Goal: Check status: Check status

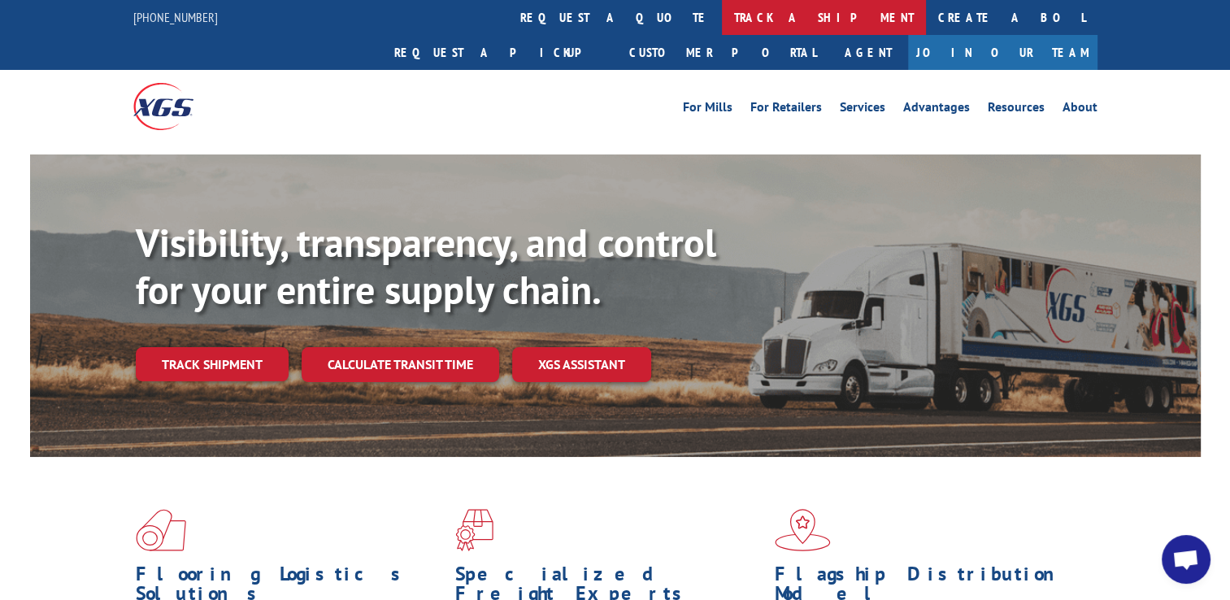
click at [722, 18] on link "track a shipment" at bounding box center [824, 17] width 204 height 35
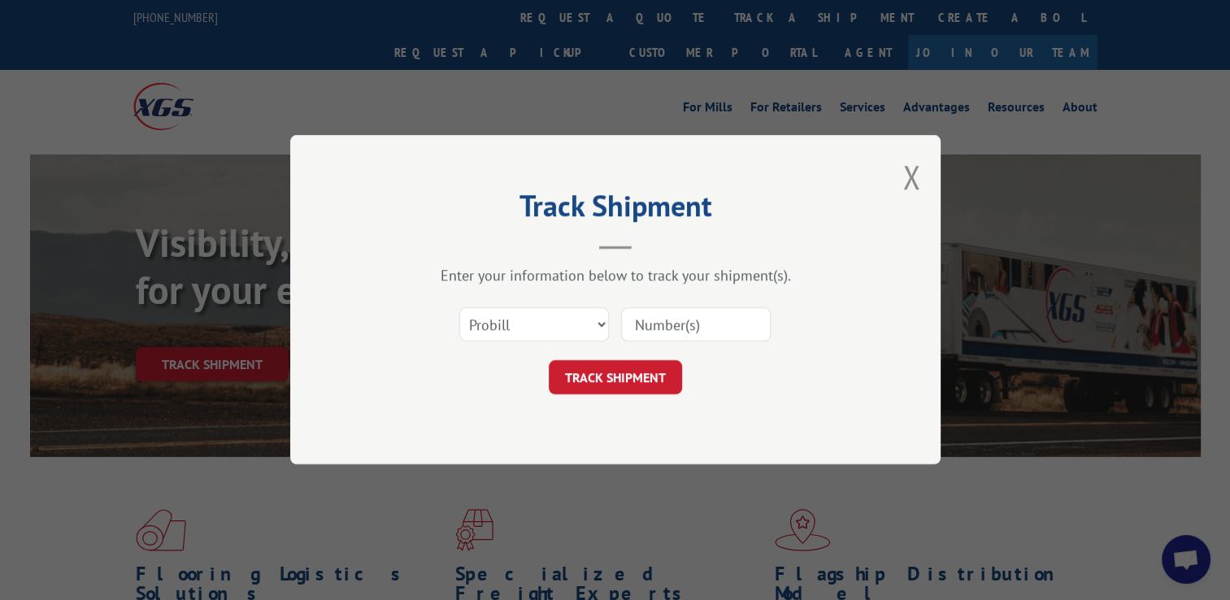
click at [677, 324] on input at bounding box center [696, 325] width 150 height 34
paste input "5537304"
type input "5537304"
click at [633, 375] on button "TRACK SHIPMENT" at bounding box center [615, 378] width 133 height 34
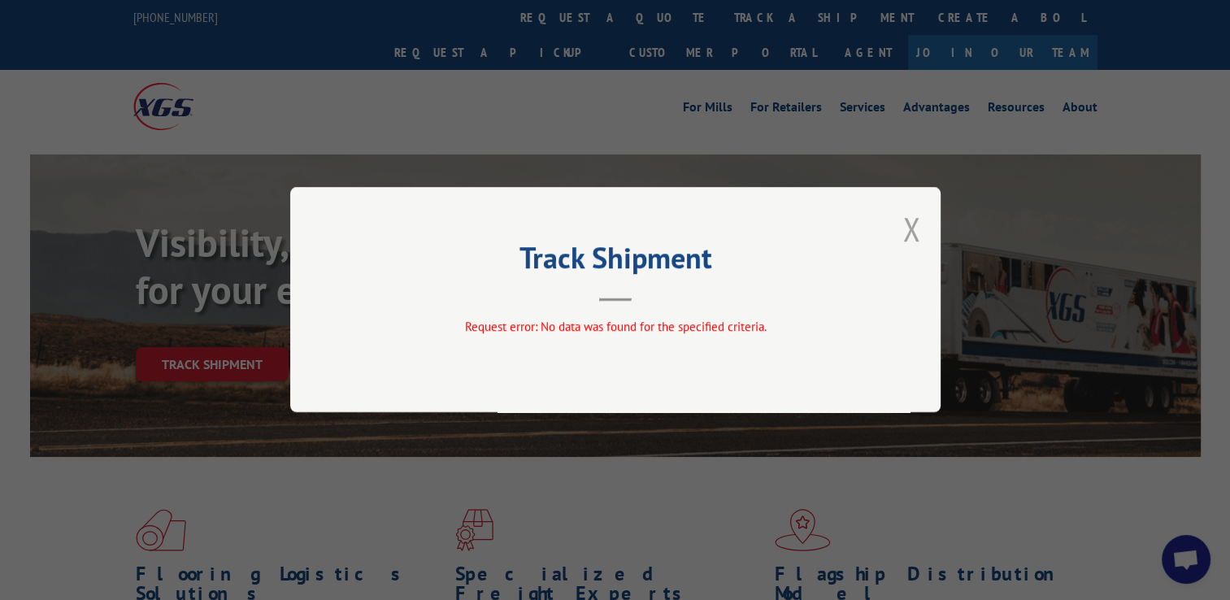
click at [912, 240] on button "Close modal" at bounding box center [912, 228] width 18 height 43
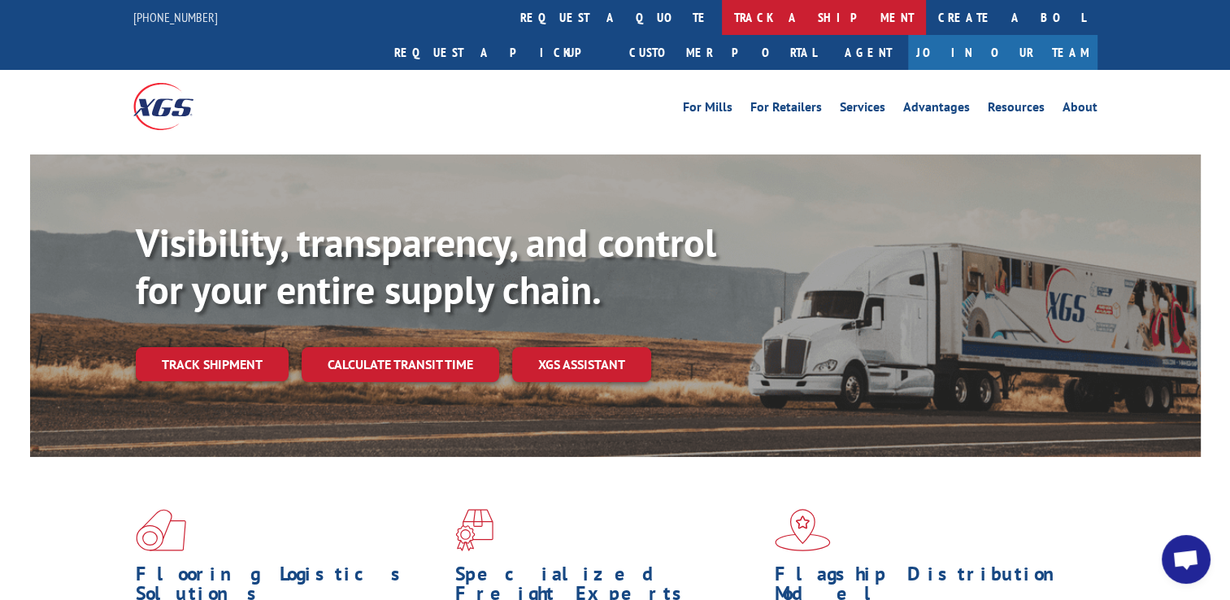
click at [722, 17] on link "track a shipment" at bounding box center [824, 17] width 204 height 35
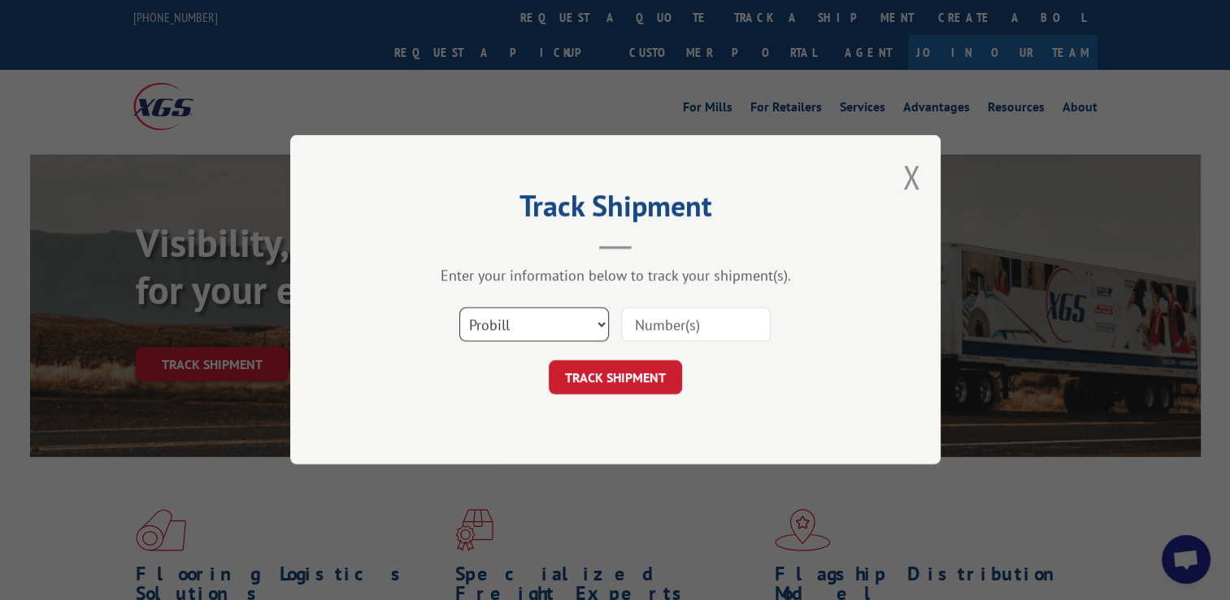
click at [597, 324] on select "Select category... Probill BOL PO" at bounding box center [534, 325] width 150 height 34
select select "bol"
click at [459, 308] on select "Select category... Probill BOL PO" at bounding box center [534, 325] width 150 height 34
click at [685, 332] on input at bounding box center [696, 325] width 150 height 34
paste input "5537304"
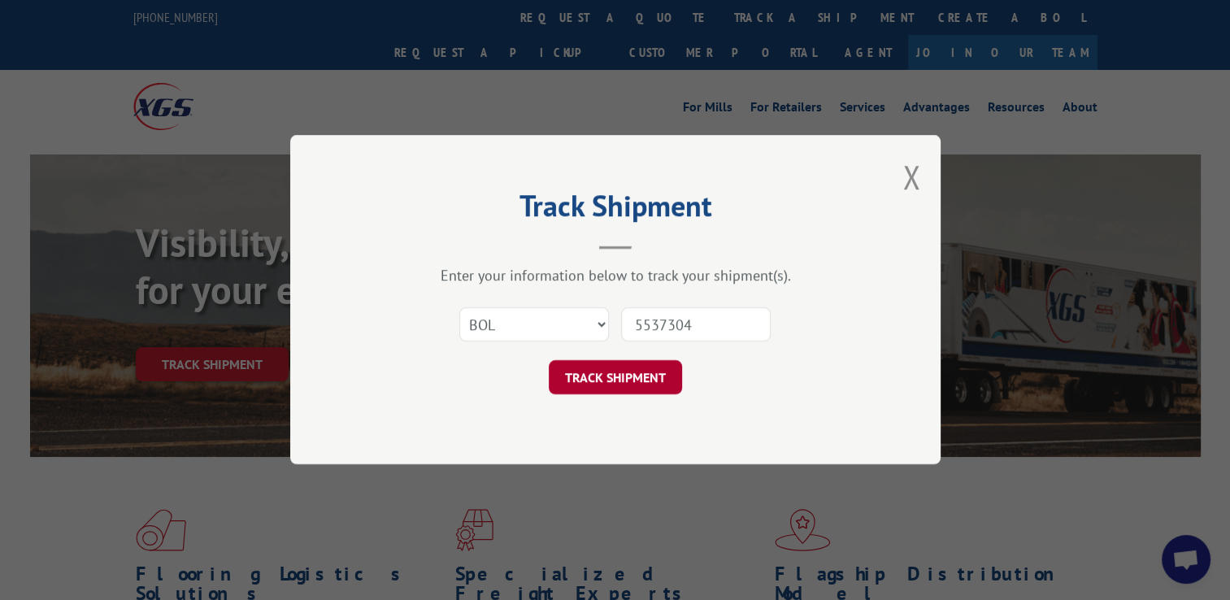
type input "5537304"
click at [618, 379] on button "TRACK SHIPMENT" at bounding box center [615, 378] width 133 height 34
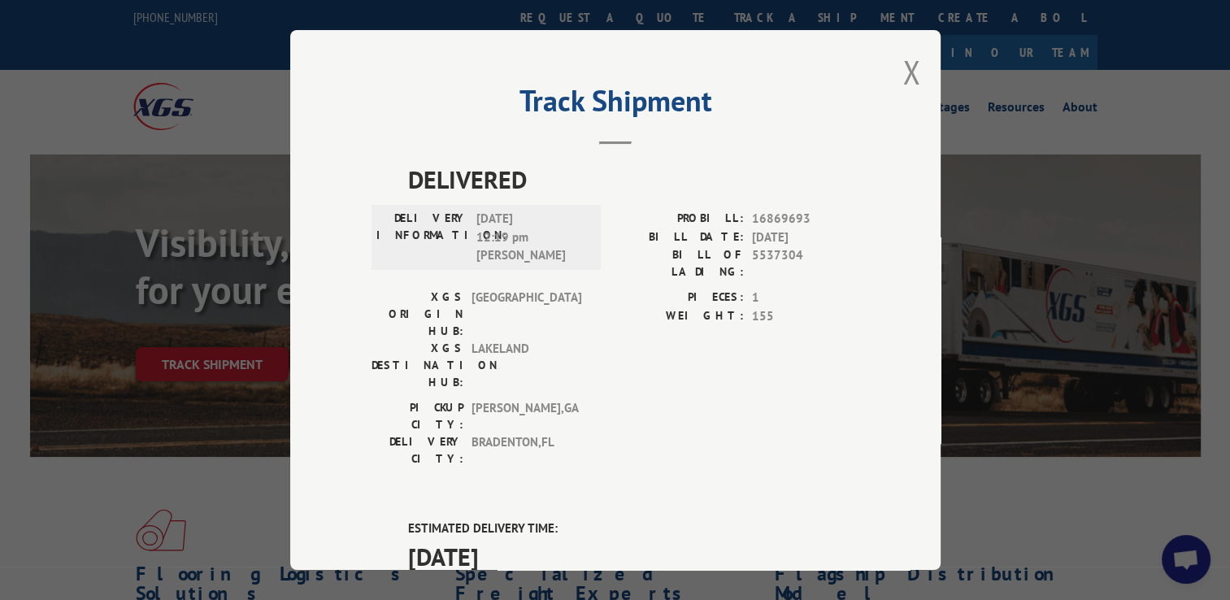
drag, startPoint x: 934, startPoint y: 308, endPoint x: 933, endPoint y: 454, distance: 145.6
click at [933, 454] on div "Track Shipment DELIVERED DELIVERY INFORMATION: [DATE] 12:19 pm [PERSON_NAME]: 1…" at bounding box center [615, 300] width 651 height 540
drag, startPoint x: 933, startPoint y: 454, endPoint x: 835, endPoint y: 424, distance: 101.9
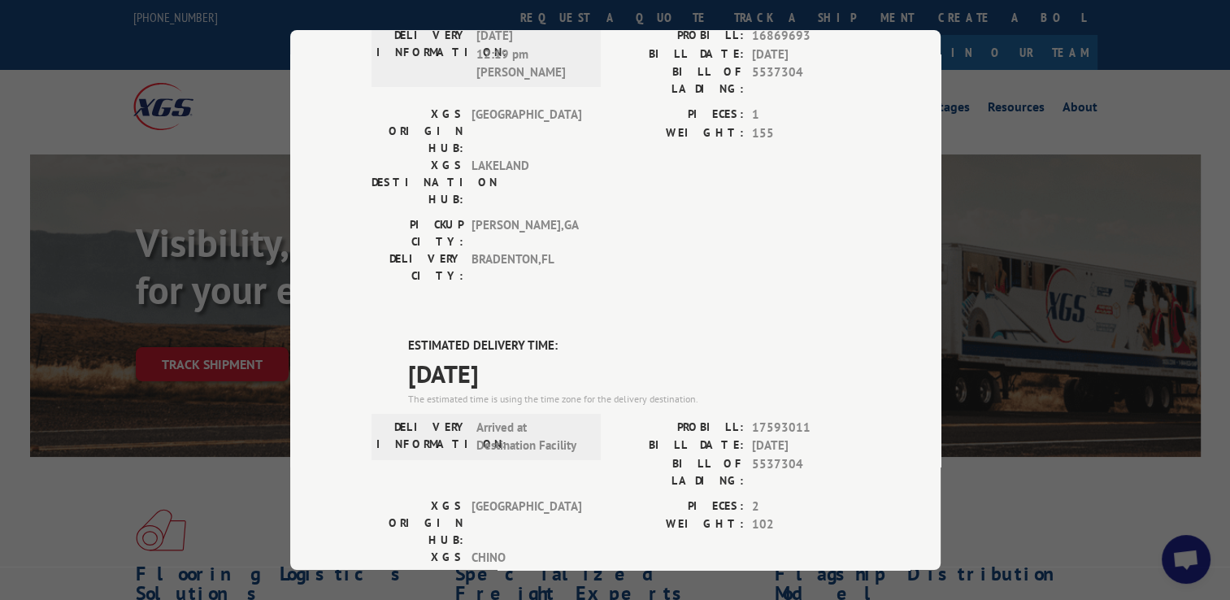
scroll to position [205, 0]
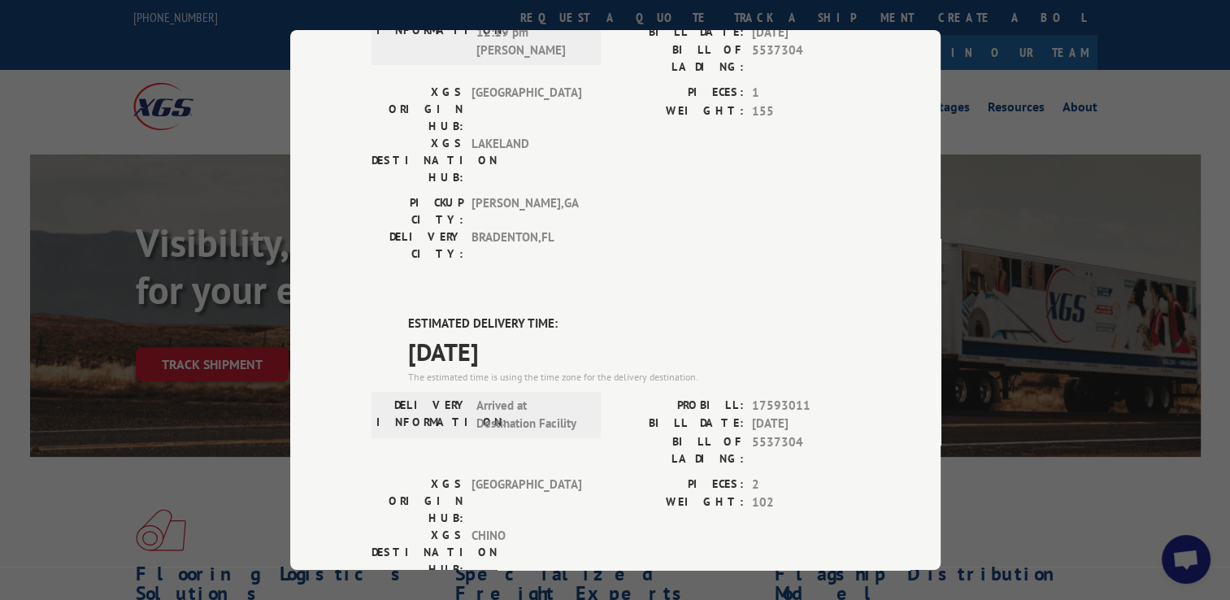
click at [830, 188] on div "DELIVERED DELIVERY INFORMATION: [DATE] 12:19 pm [PERSON_NAME]: 16869693 BILL DA…" at bounding box center [616, 449] width 488 height 987
